Goal: Navigation & Orientation: Find specific page/section

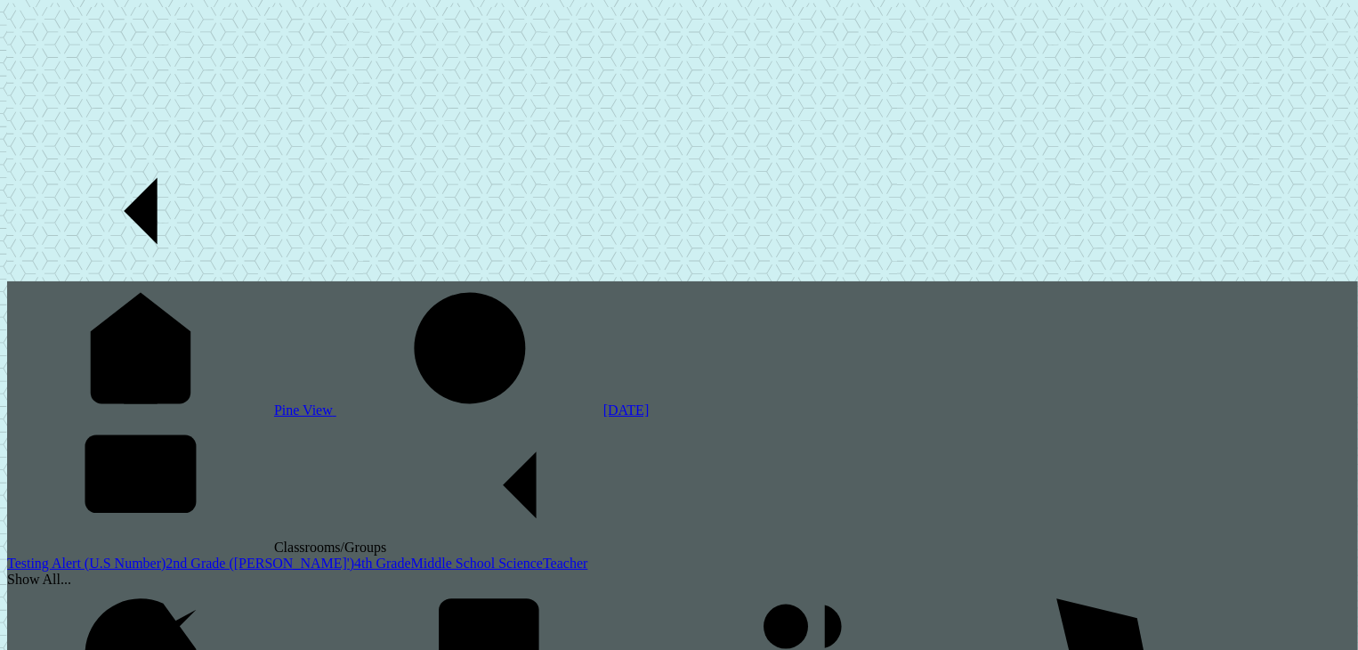
click at [336, 402] on link "[DATE]" at bounding box center [492, 409] width 313 height 15
